Goal: Check status: Check status

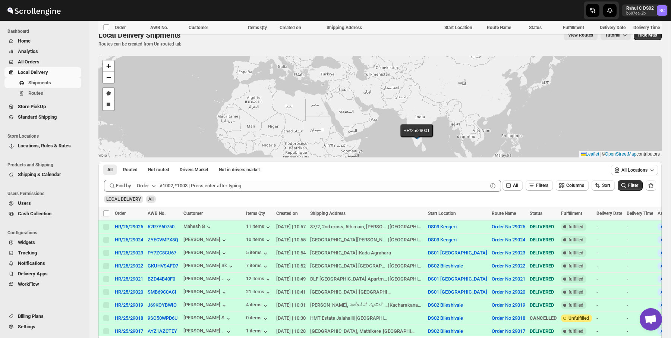
scroll to position [271, 0]
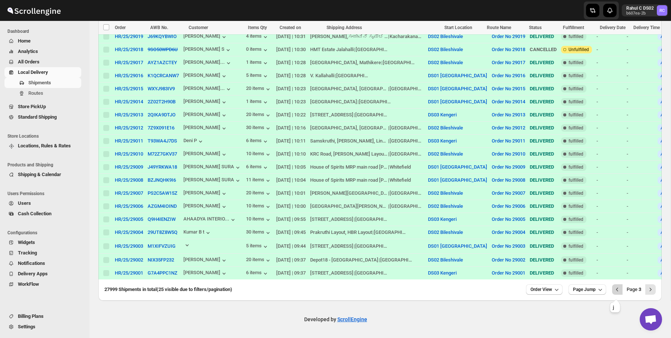
click at [616, 292] on icon "Previous" at bounding box center [617, 289] width 7 height 7
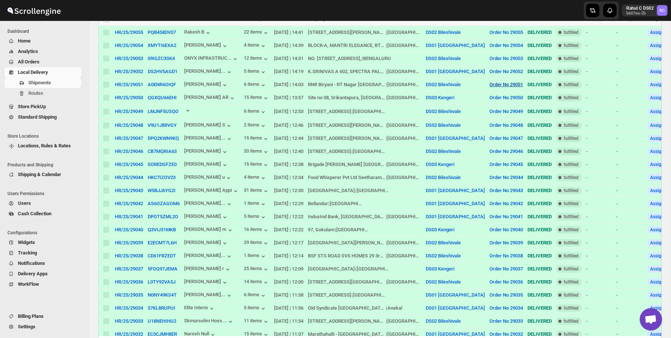
scroll to position [0, 0]
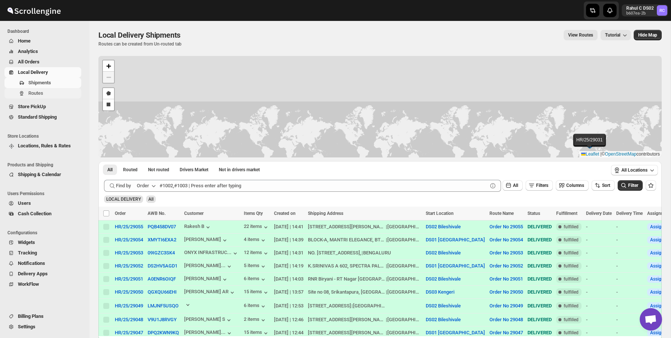
click at [31, 89] on button "Routes" at bounding box center [42, 93] width 77 height 10
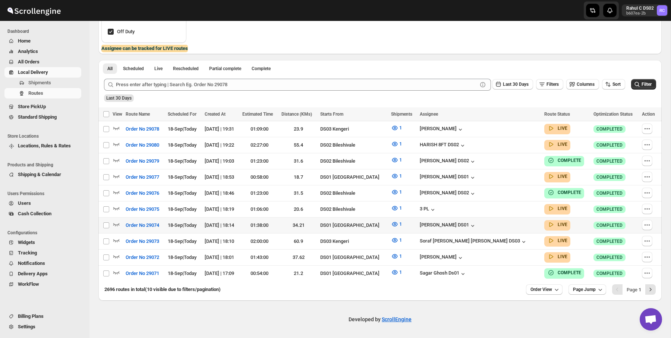
scroll to position [148, 0]
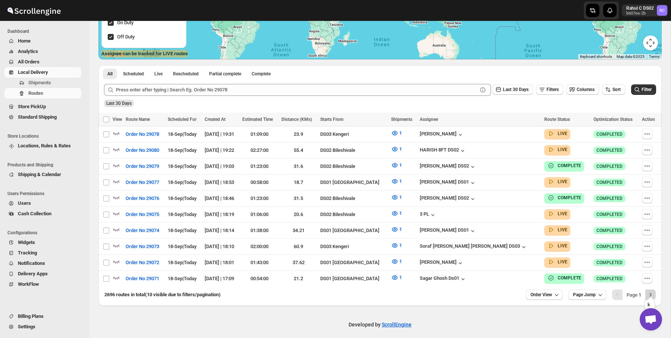
click at [655, 290] on button "Next" at bounding box center [650, 294] width 10 height 10
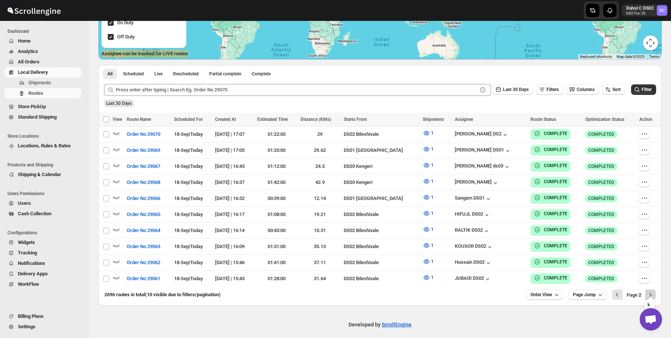
click at [651, 292] on icon "Next" at bounding box center [650, 294] width 7 height 7
click at [653, 296] on div "2696 routes in total (10 visible due to filters/pagination) Order View Page Jum…" at bounding box center [379, 295] width 563 height 19
click at [652, 293] on icon "Next" at bounding box center [650, 294] width 7 height 7
click at [113, 130] on icon "button" at bounding box center [116, 132] width 7 height 7
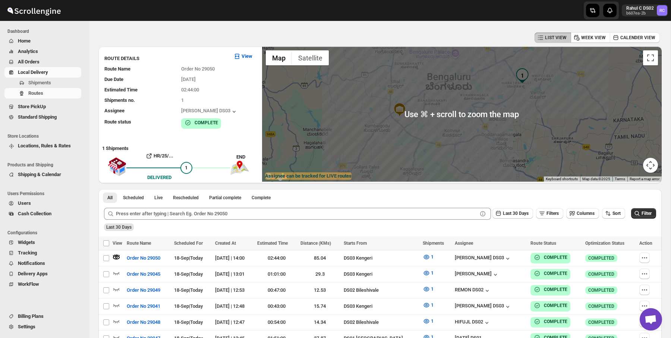
scroll to position [37, 0]
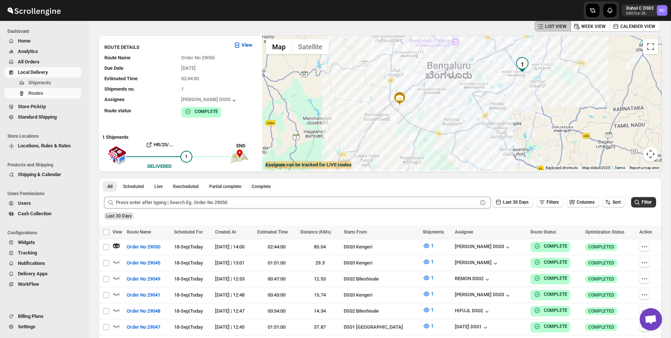
click at [522, 63] on img "1" at bounding box center [522, 64] width 15 height 15
